Goal: Navigation & Orientation: Find specific page/section

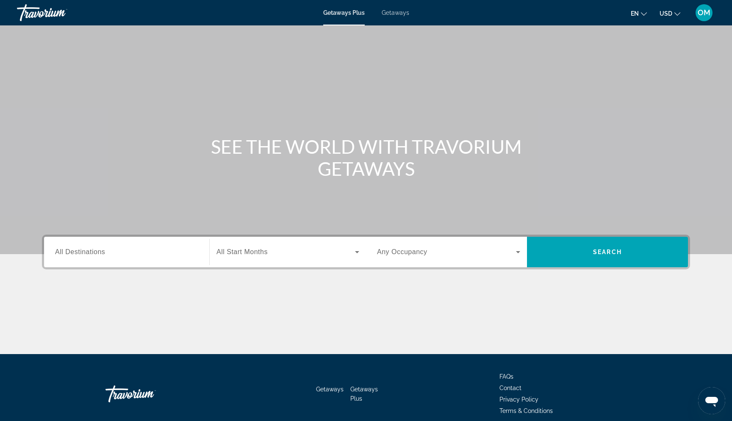
click at [428, 245] on div "Search widget" at bounding box center [448, 252] width 143 height 24
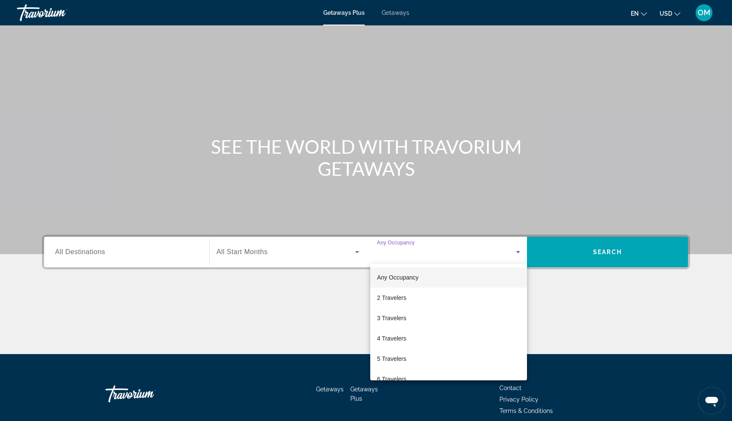
scroll to position [37, 0]
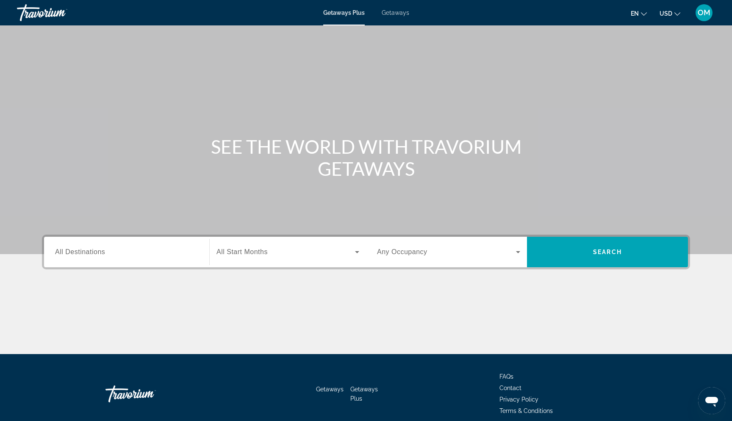
click at [389, 11] on span "Getaways" at bounding box center [395, 12] width 28 height 7
click at [345, 14] on span "Getaways Plus" at bounding box center [343, 12] width 41 height 7
click at [706, 15] on span "OM" at bounding box center [703, 12] width 13 height 8
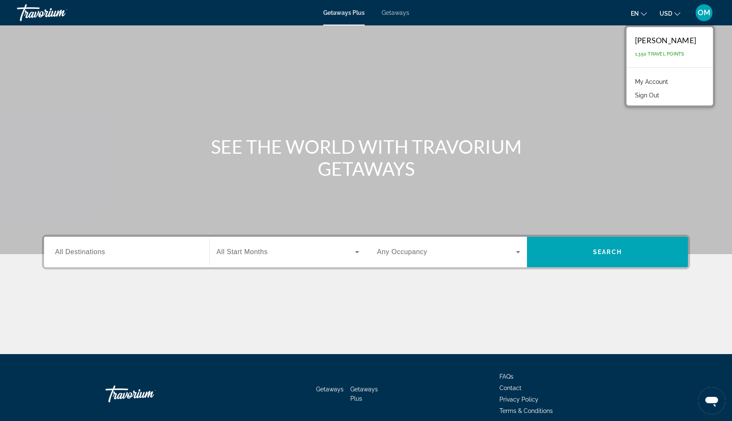
click at [697, 14] on span "OM" at bounding box center [703, 12] width 13 height 8
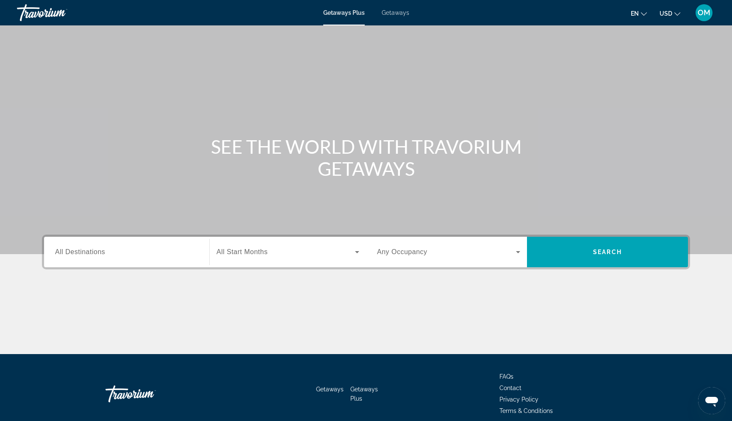
click at [53, 10] on div "Travorium" at bounding box center [59, 13] width 85 height 22
